Goal: Transaction & Acquisition: Purchase product/service

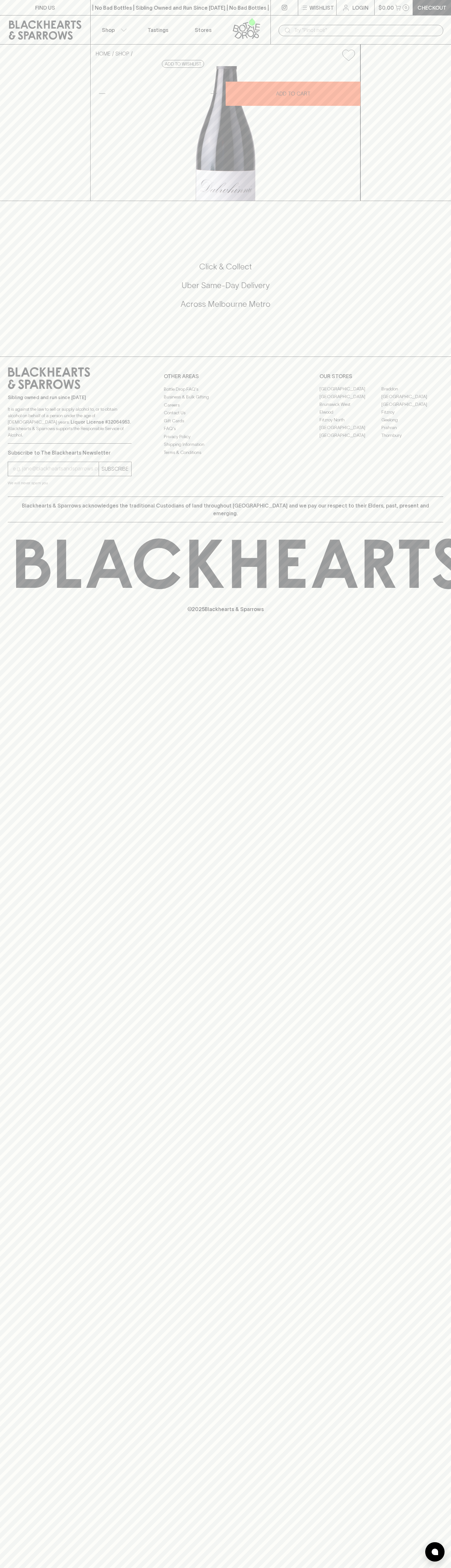
click at [435, 7] on p "Checkout" at bounding box center [432, 7] width 29 height 7
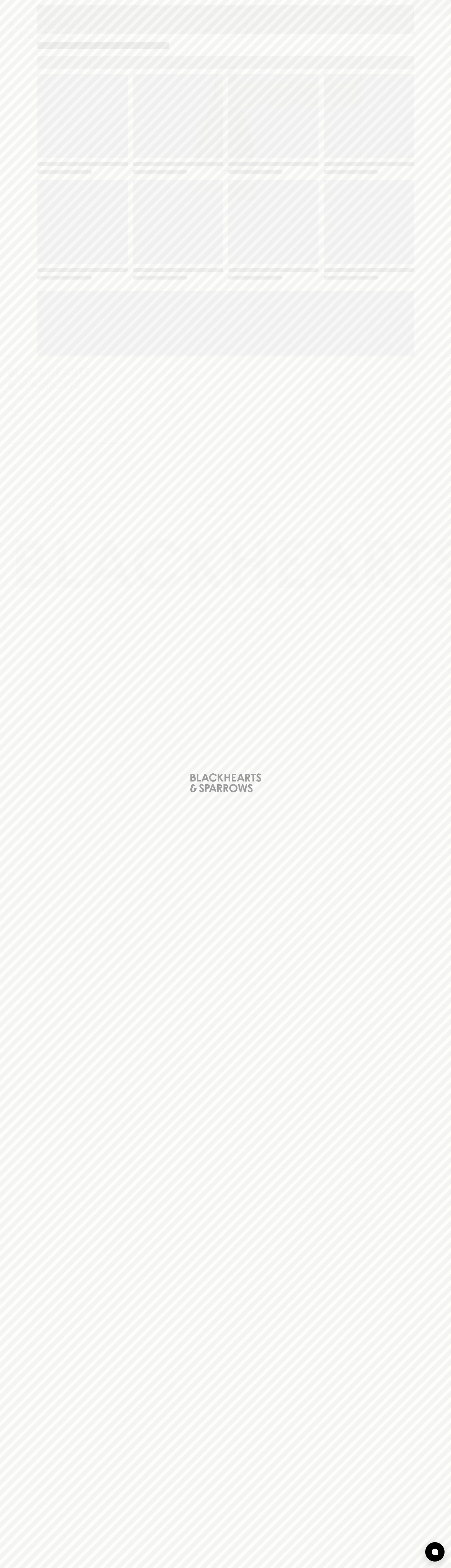
click at [436, 125] on div "Loading" at bounding box center [225, 784] width 451 height 1568
click at [314, 1567] on html "FIND US | No Bad Bottles | Sibling Owned and Run Since [DATE] | No Bad Bottles …" at bounding box center [225, 784] width 451 height 1568
click at [23, 207] on div "Loading" at bounding box center [225, 784] width 451 height 1568
